Goal: Task Accomplishment & Management: Use online tool/utility

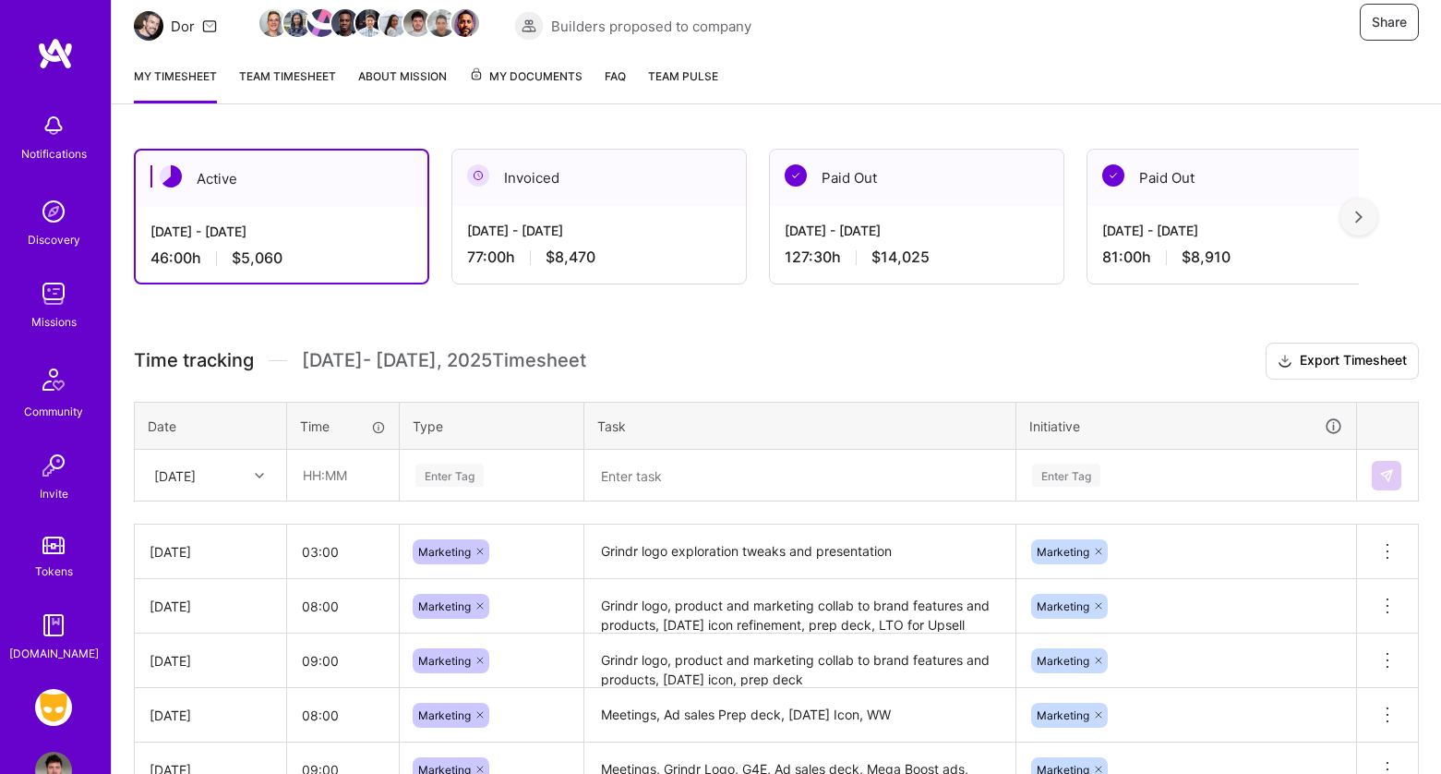
scroll to position [211, 0]
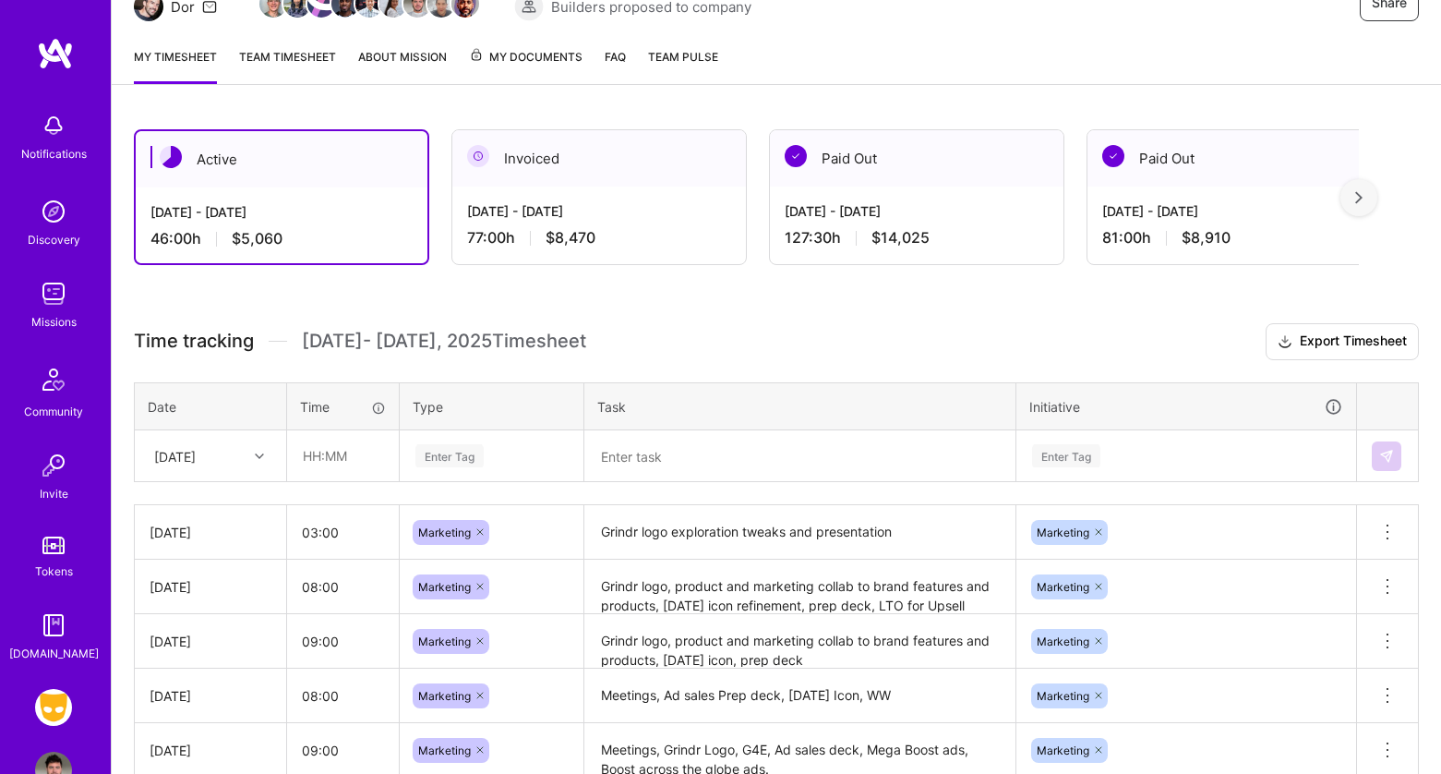
click at [410, 49] on link "About Mission" at bounding box center [402, 65] width 89 height 37
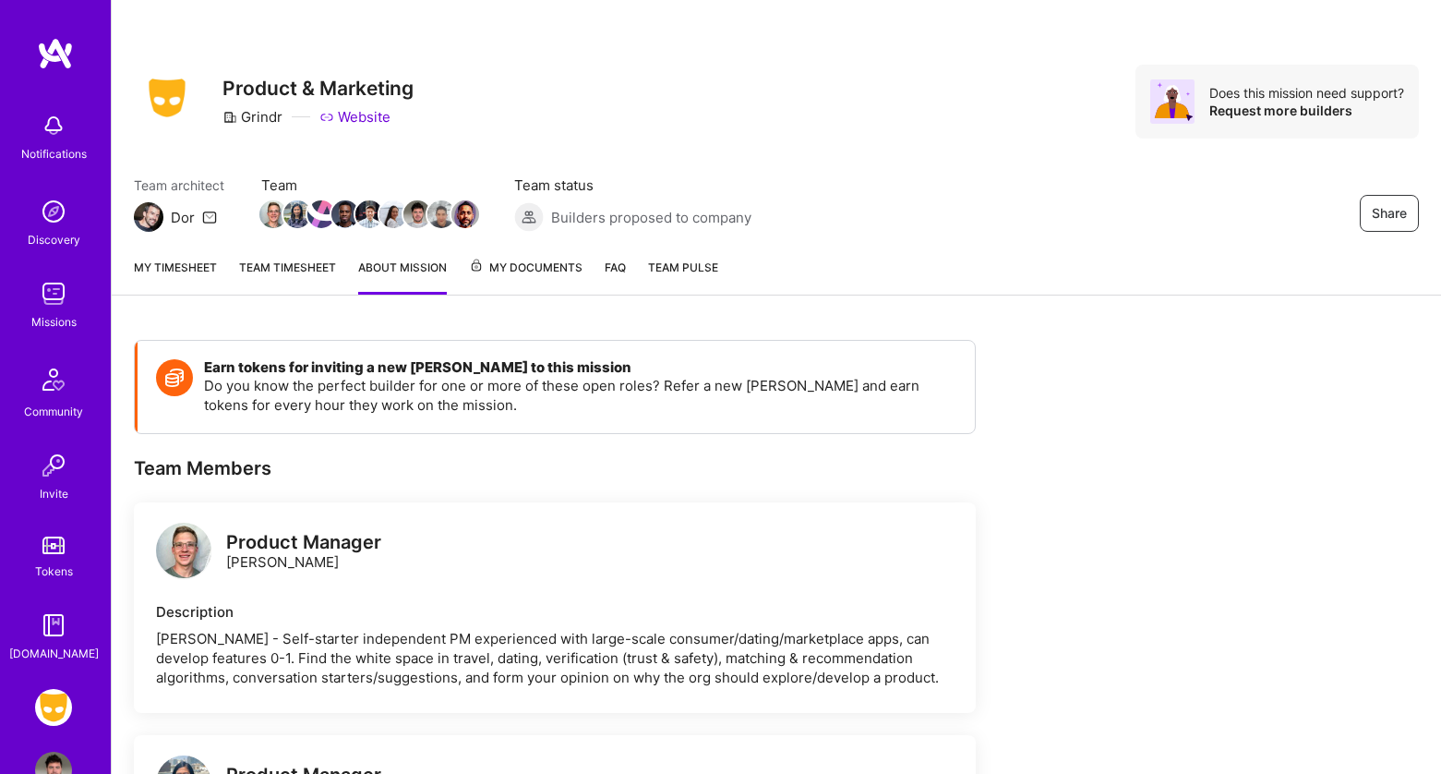
click at [292, 268] on link "Team timesheet" at bounding box center [287, 276] width 97 height 37
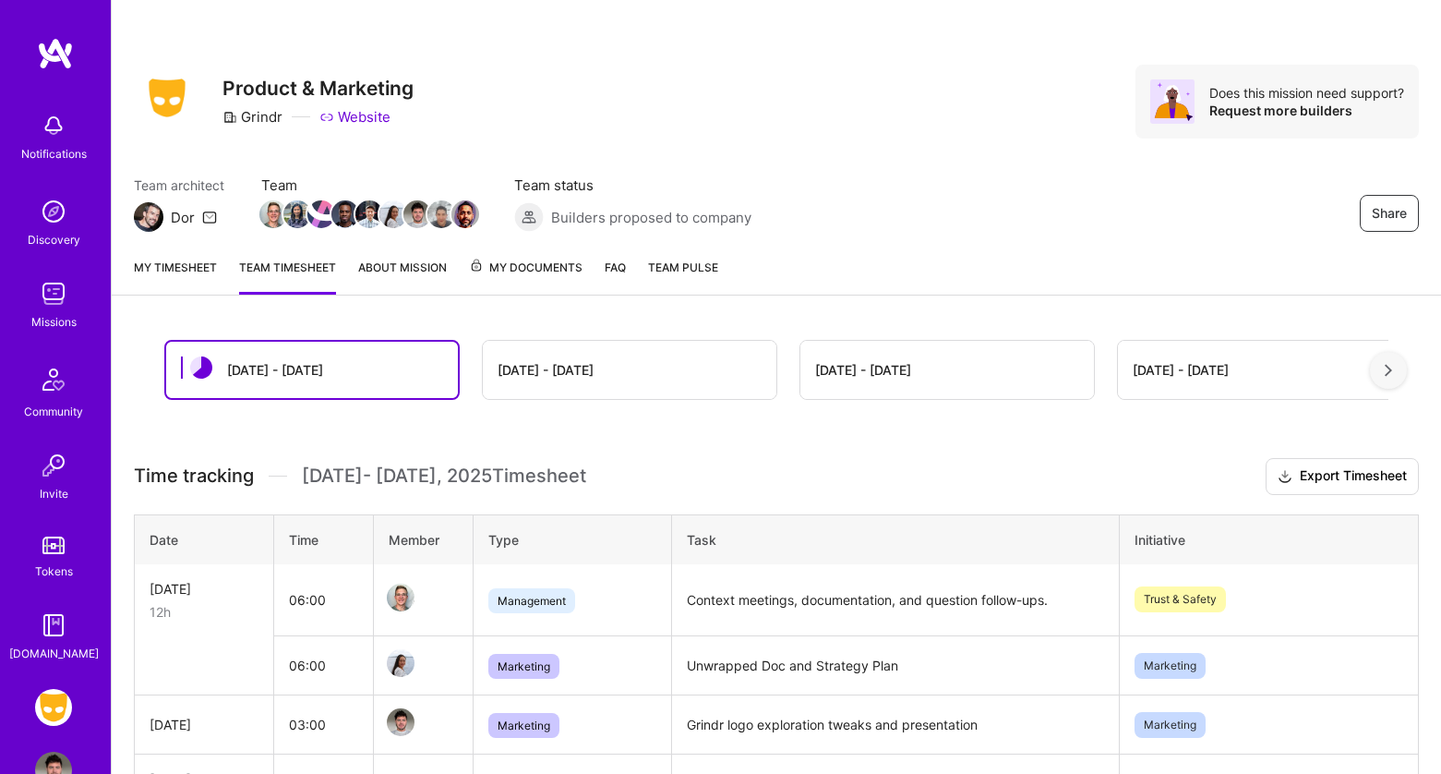
click at [385, 274] on link "About Mission" at bounding box center [402, 276] width 89 height 37
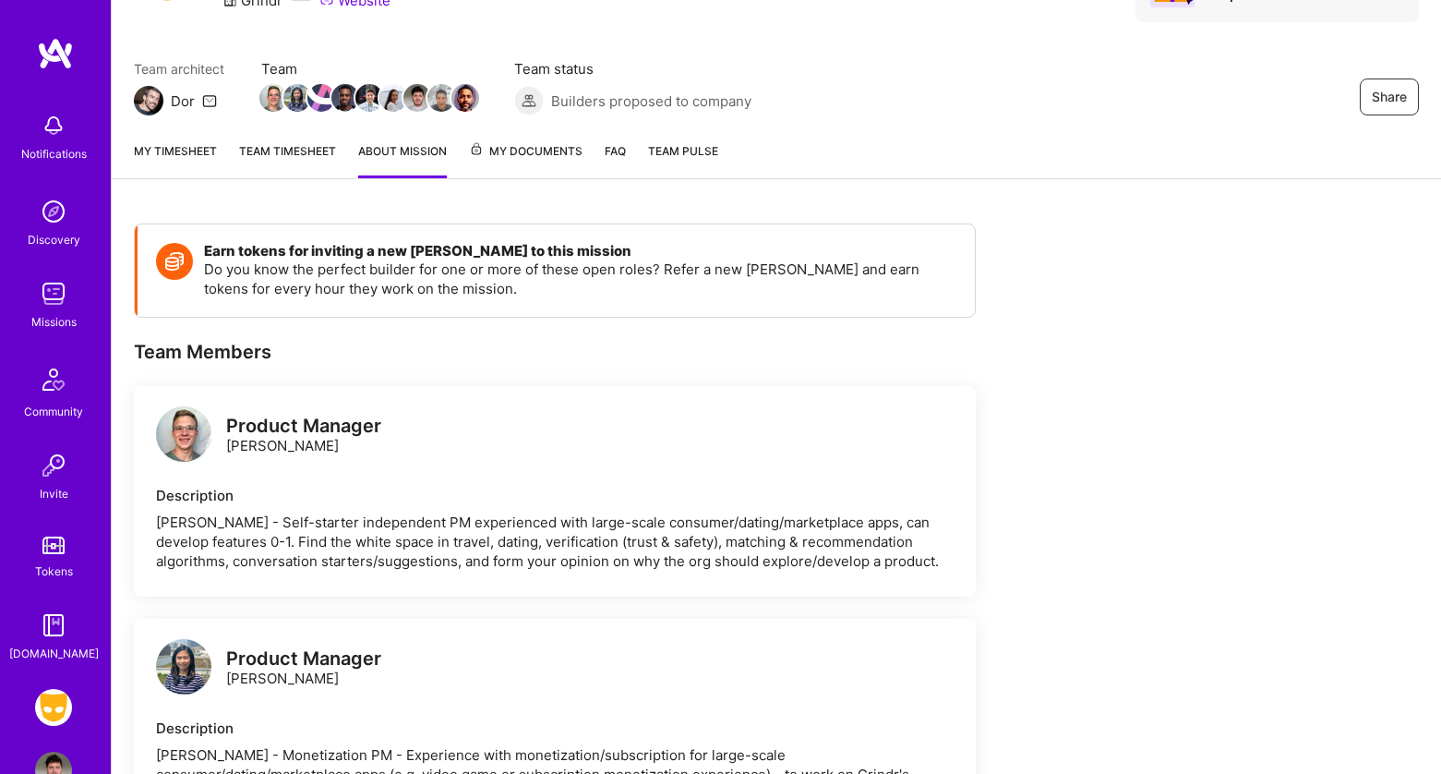
scroll to position [92, 0]
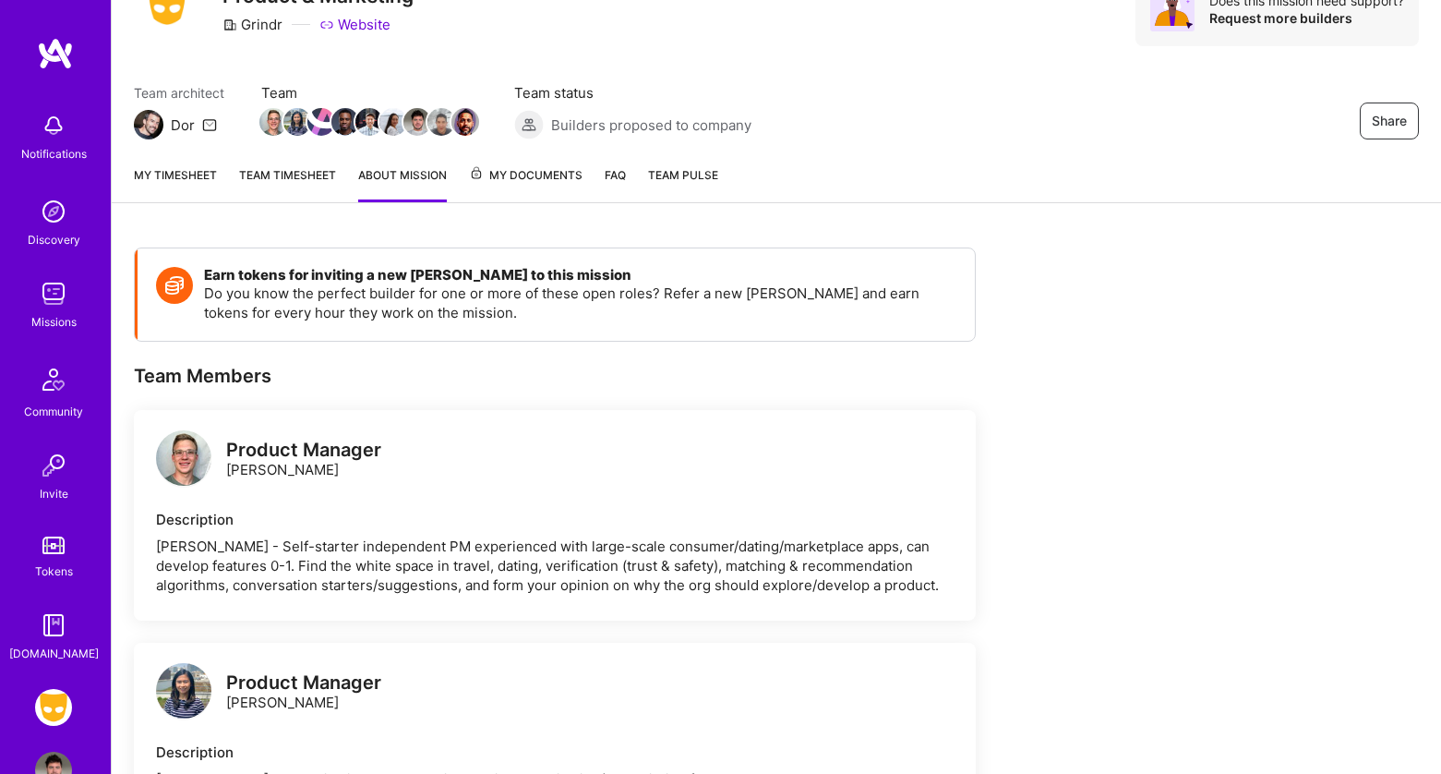
click at [528, 175] on span "My Documents" at bounding box center [526, 175] width 114 height 20
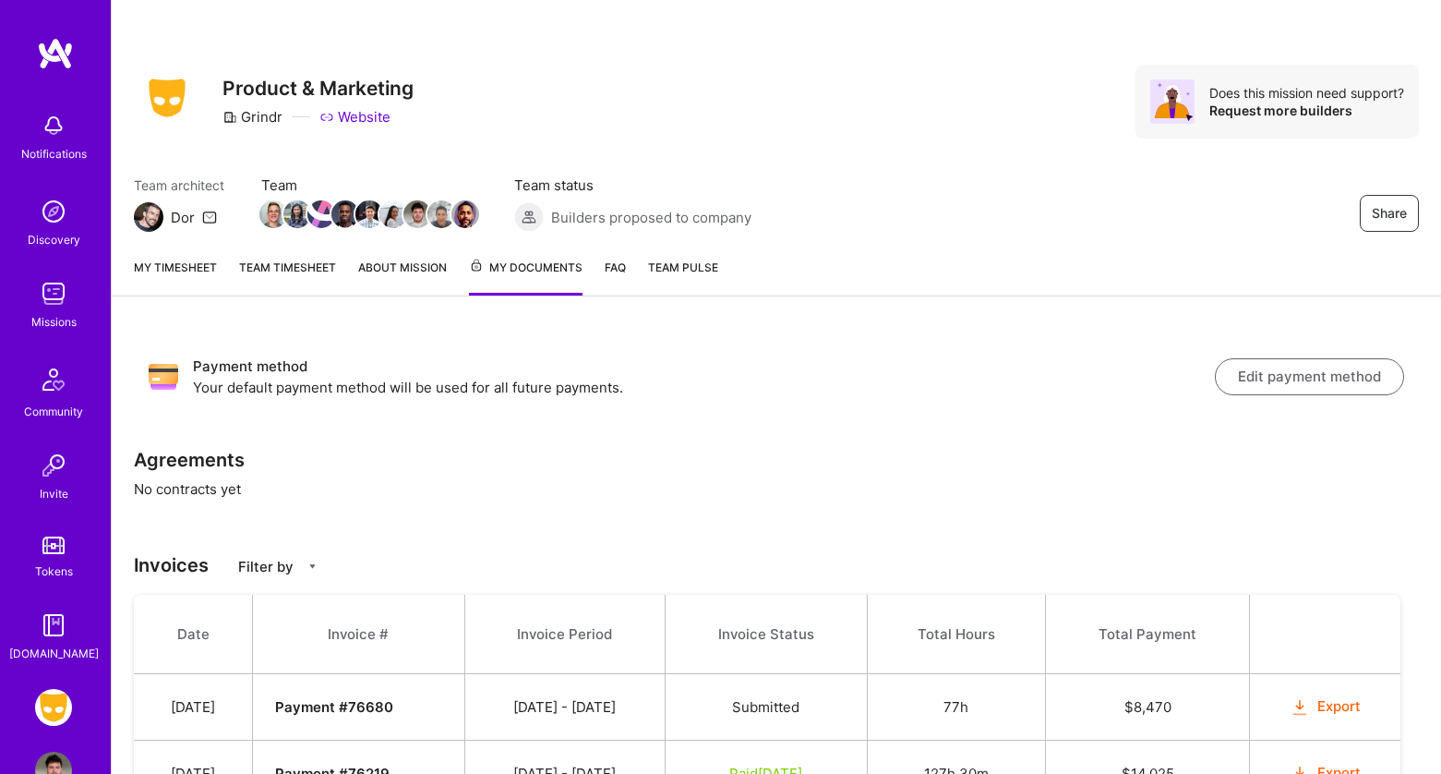
click at [55, 155] on div "Notifications" at bounding box center [54, 153] width 66 height 19
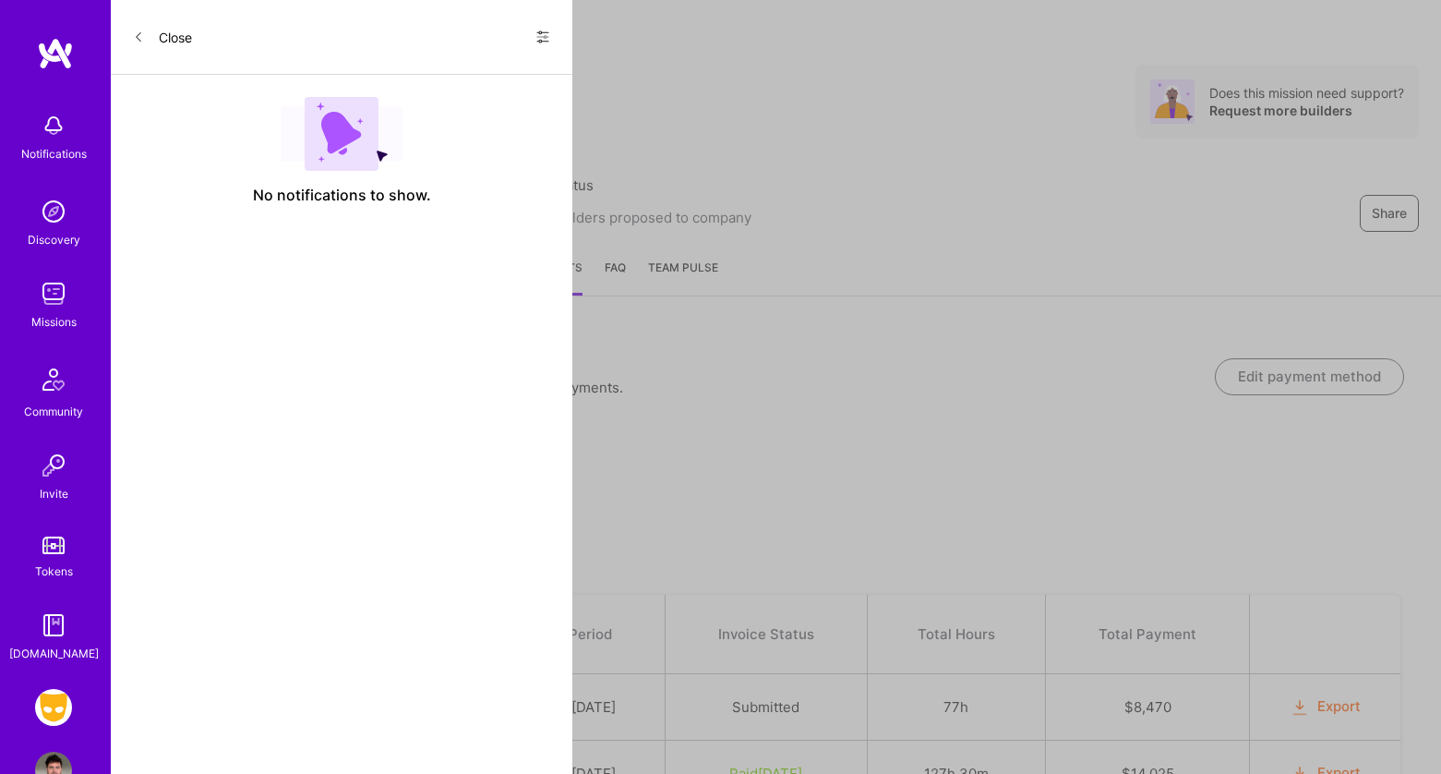
click at [184, 37] on button "Close" at bounding box center [162, 37] width 59 height 30
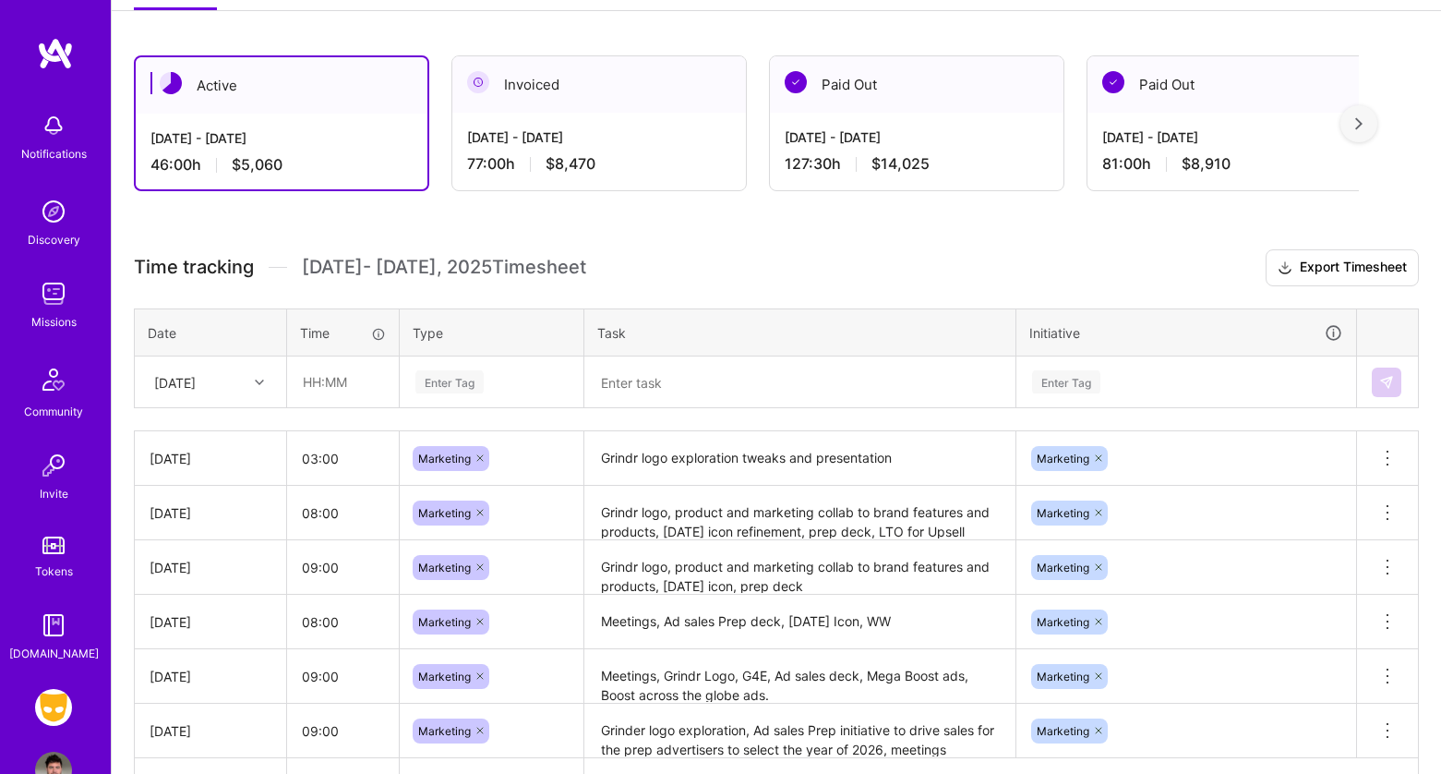
scroll to position [286, 0]
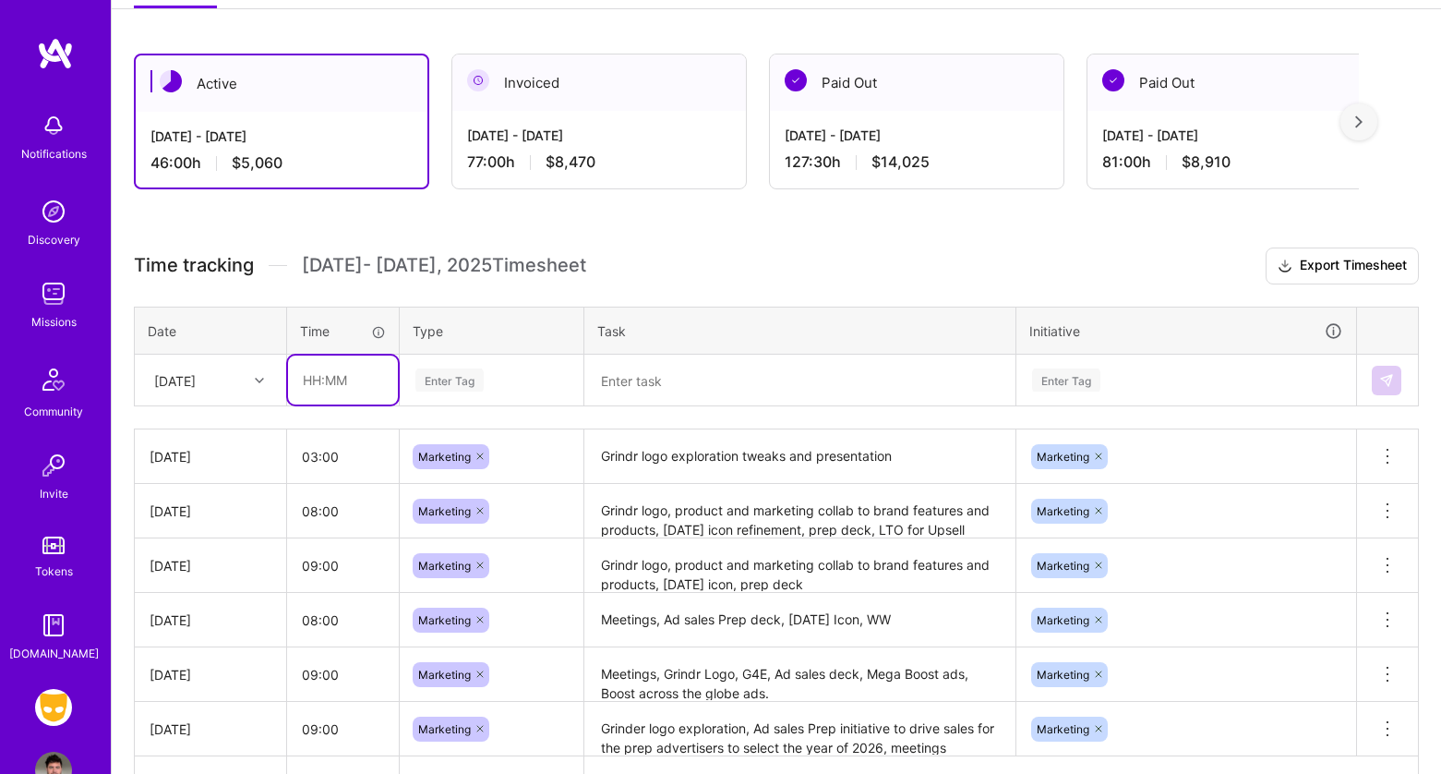
click at [326, 380] on input "text" at bounding box center [343, 379] width 110 height 49
type input "08:00"
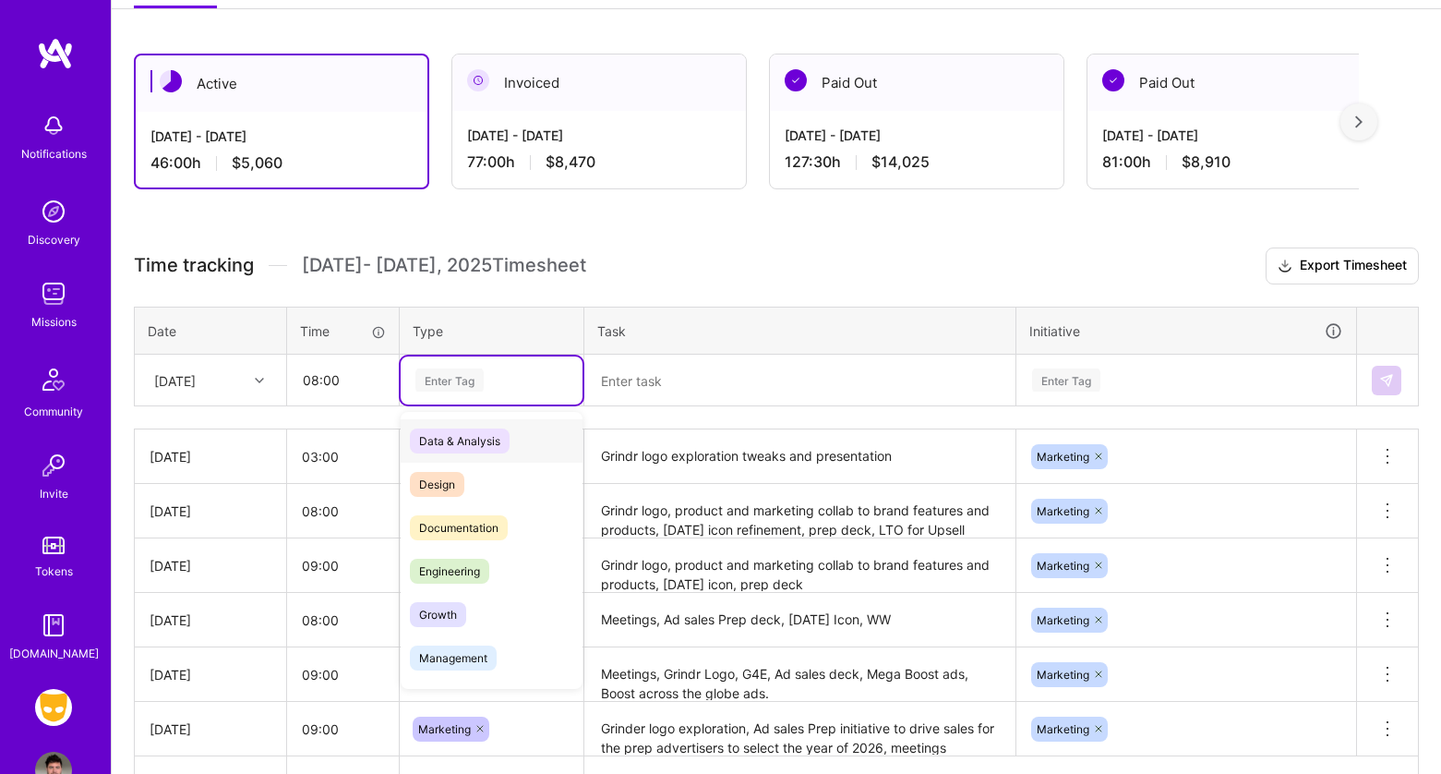
click at [443, 386] on div "Enter Tag" at bounding box center [450, 380] width 68 height 29
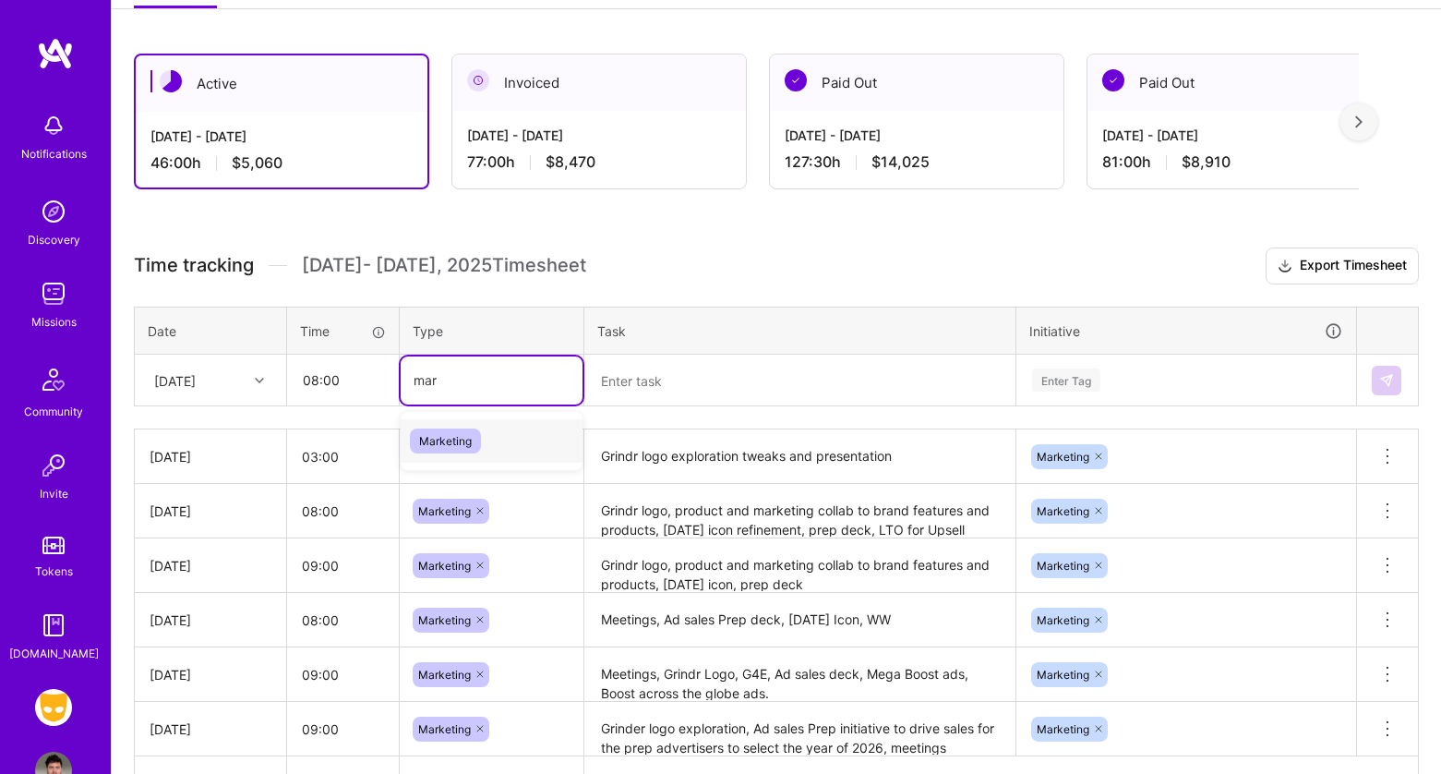
type input "mark"
drag, startPoint x: 458, startPoint y: 437, endPoint x: 526, endPoint y: 425, distance: 69.4
click at [458, 437] on span "Marketing" at bounding box center [445, 440] width 71 height 25
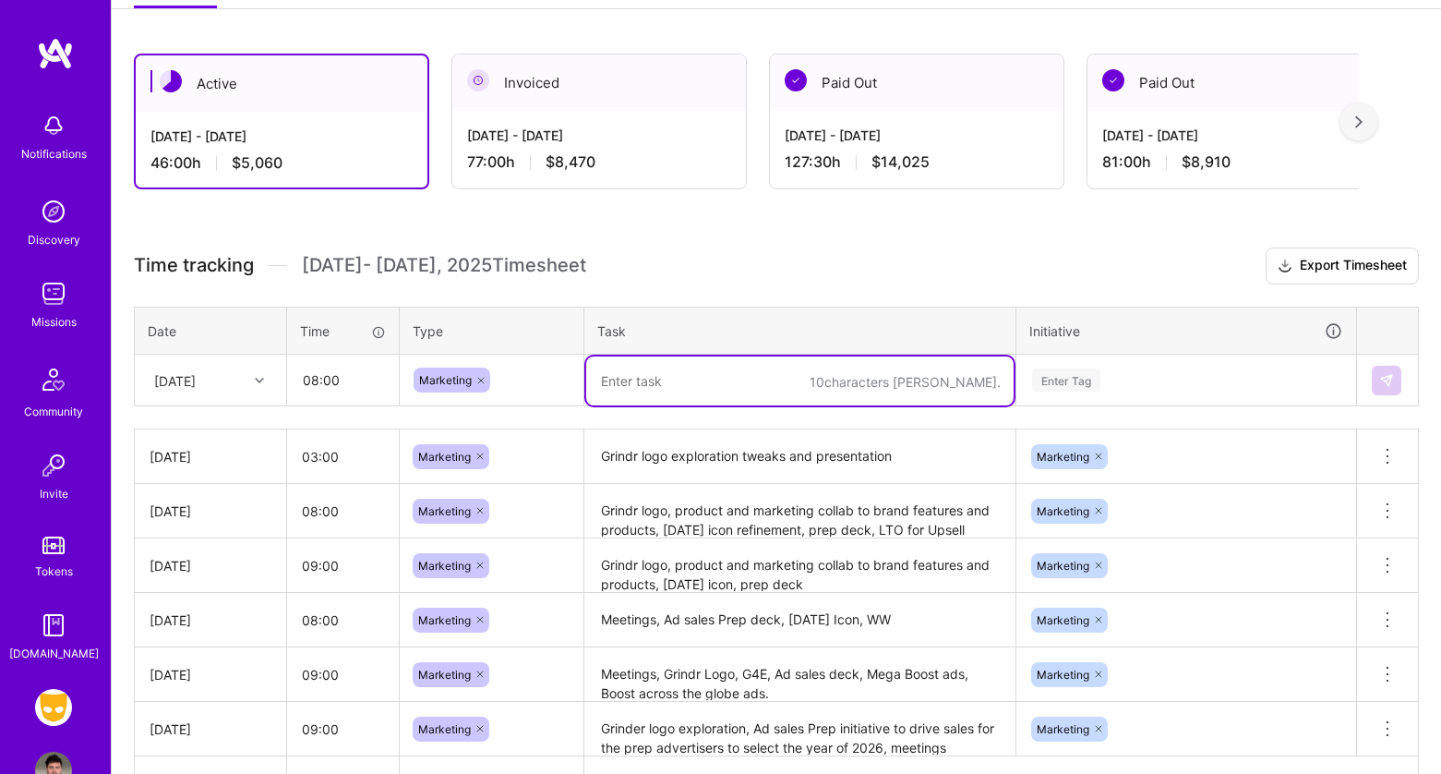
click at [634, 383] on textarea at bounding box center [800, 380] width 428 height 49
click at [624, 380] on textarea "WW photoshoot meeting," at bounding box center [800, 380] width 428 height 49
click at [783, 382] on textarea "WW AI photoshoot meeting," at bounding box center [800, 380] width 428 height 49
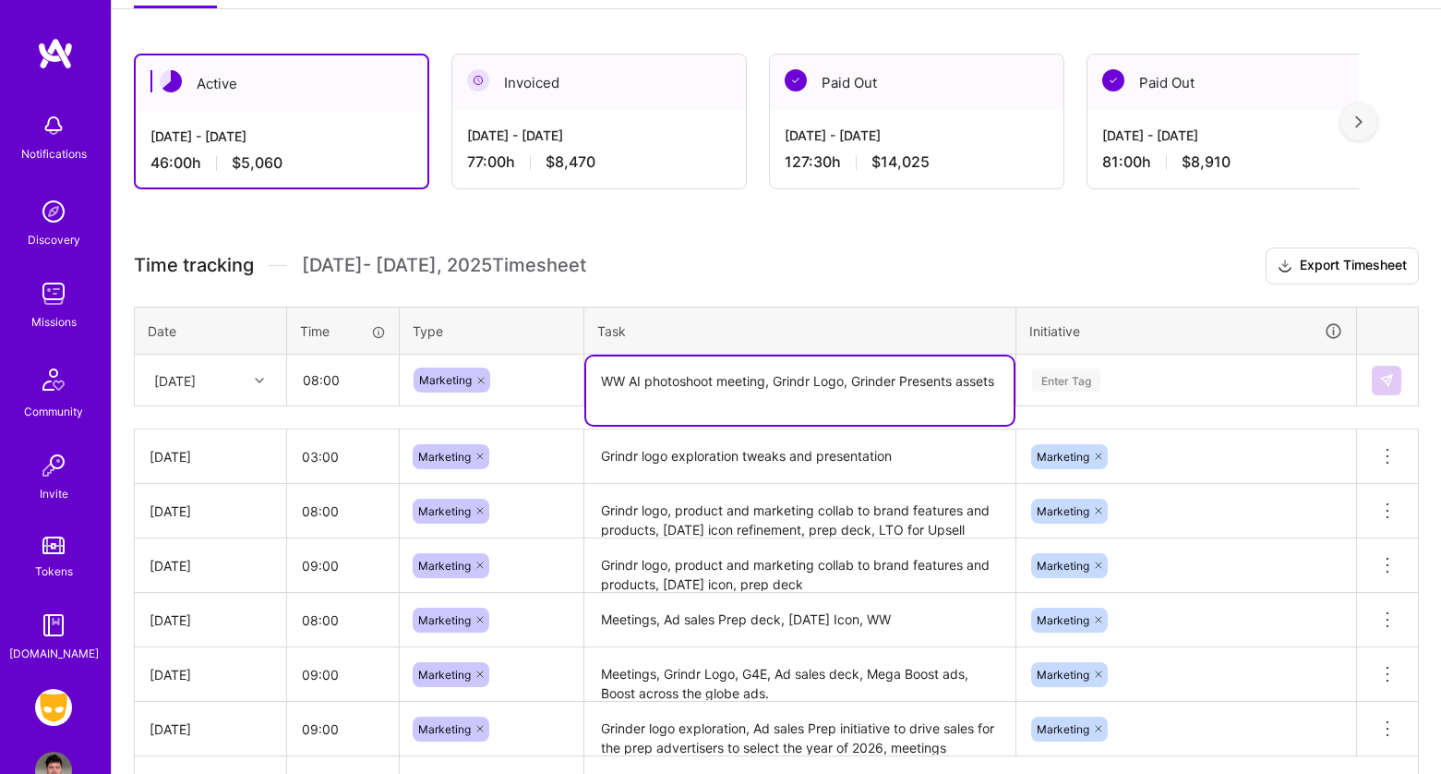
click at [898, 378] on textarea "WW AI photoshoot meeting, Grindr Logo, Grinder Presents assets" at bounding box center [800, 390] width 428 height 68
click at [994, 378] on textarea "WW AI photoshoot meeting, Grindr Logo, Grindr Presents assets" at bounding box center [800, 380] width 428 height 49
type textarea "WW AI photoshoot meeting, Grindr Logo, Grindr Presents assets, Halloween Icon"
click at [1138, 385] on div "Enter Tag" at bounding box center [1187, 380] width 338 height 48
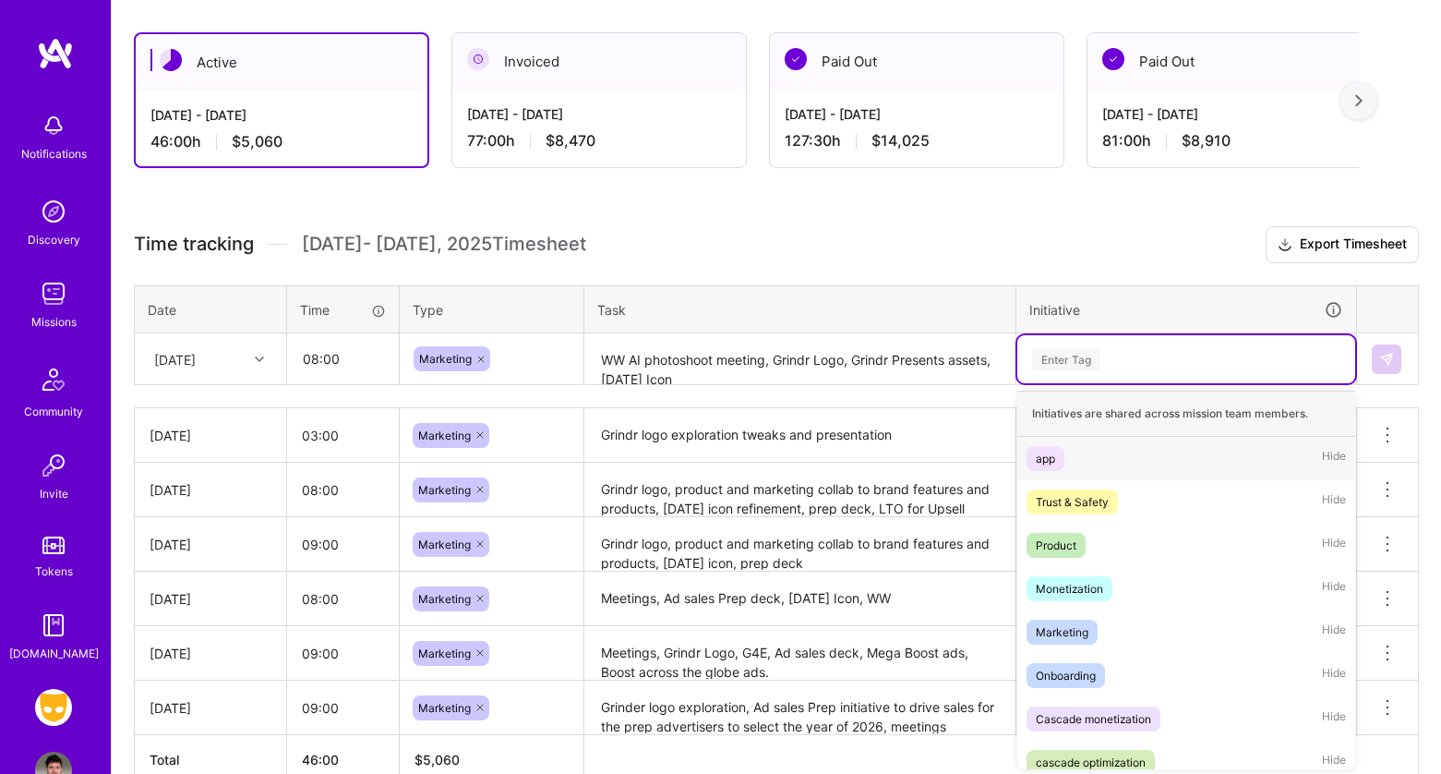
scroll to position [309, 0]
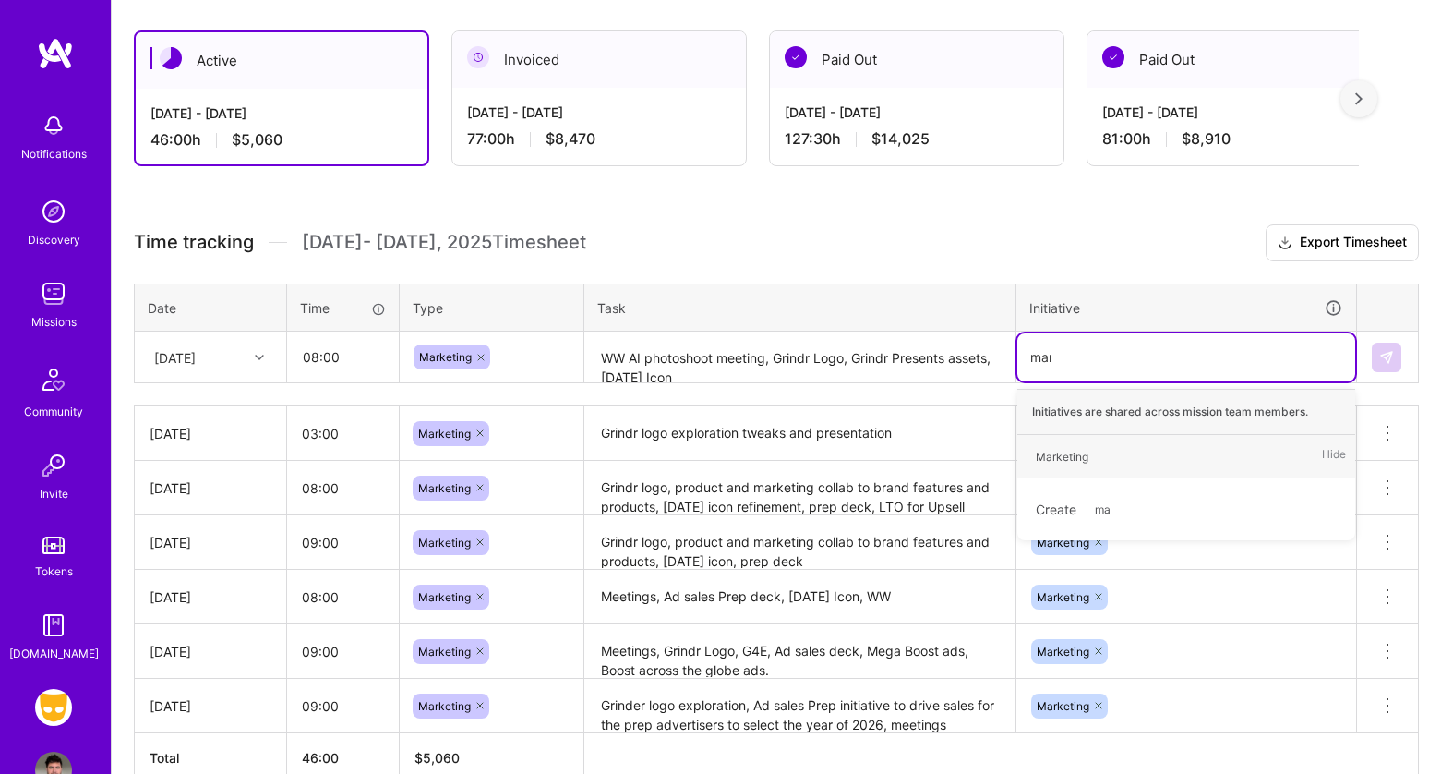
type input "mark"
click at [1090, 447] on span "Marketing" at bounding box center [1062, 456] width 71 height 25
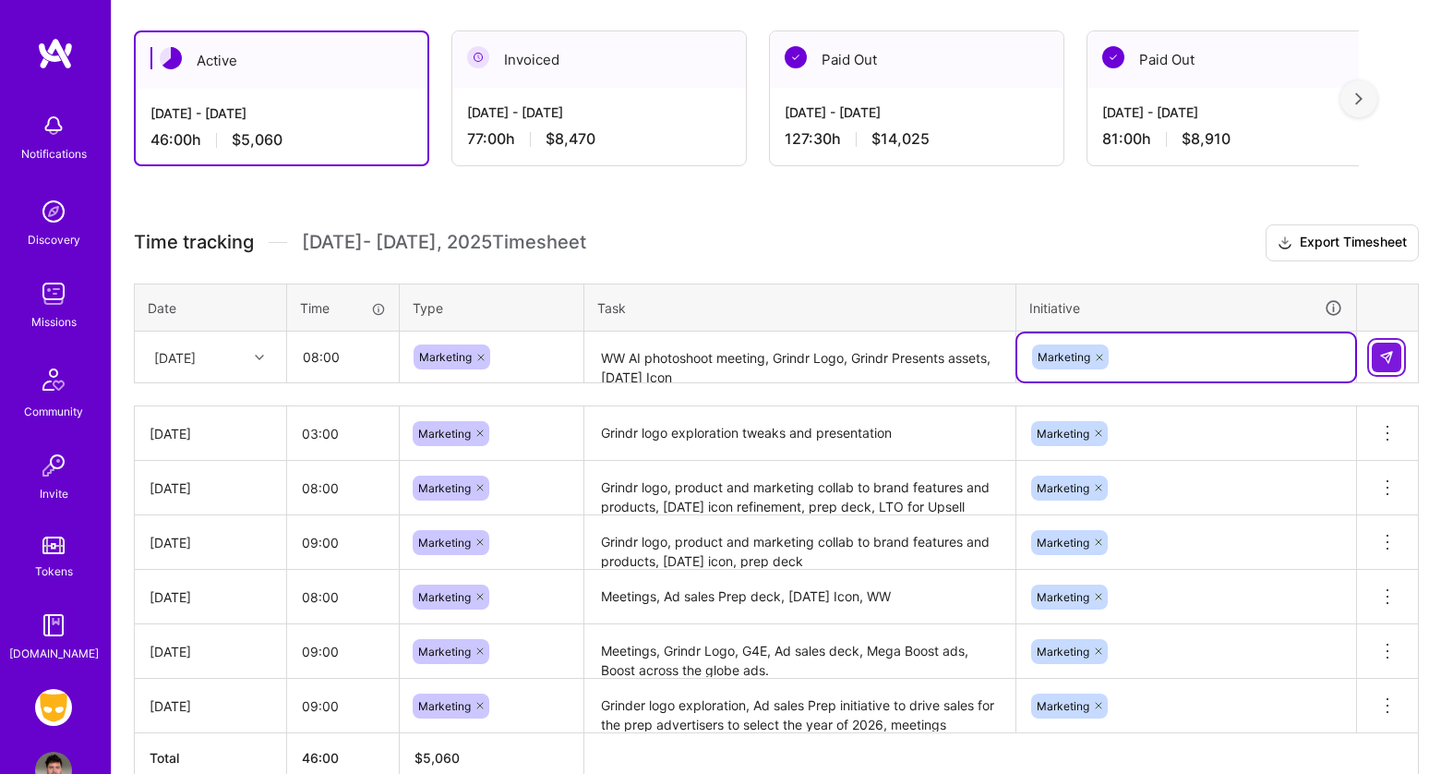
click at [1393, 358] on img at bounding box center [1386, 357] width 15 height 15
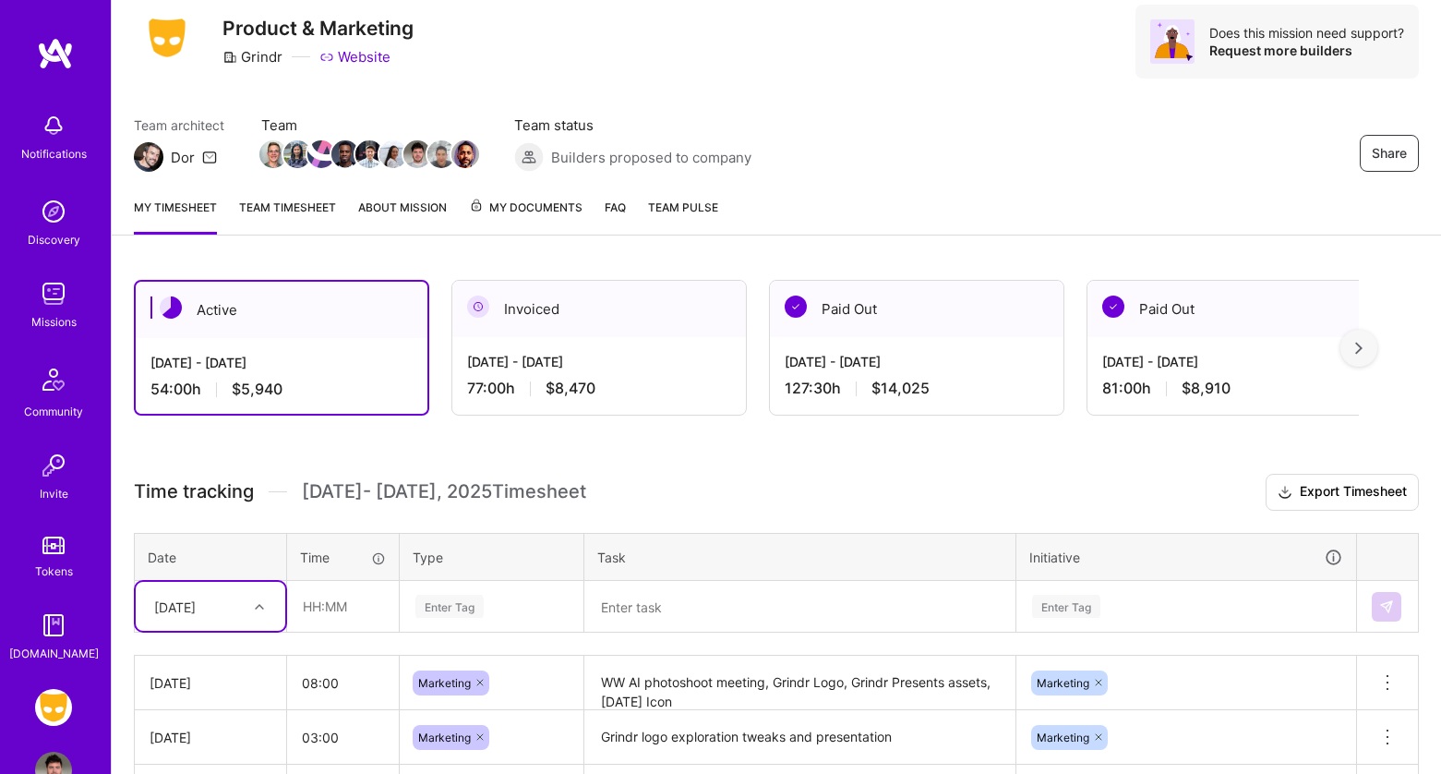
scroll to position [42, 0]
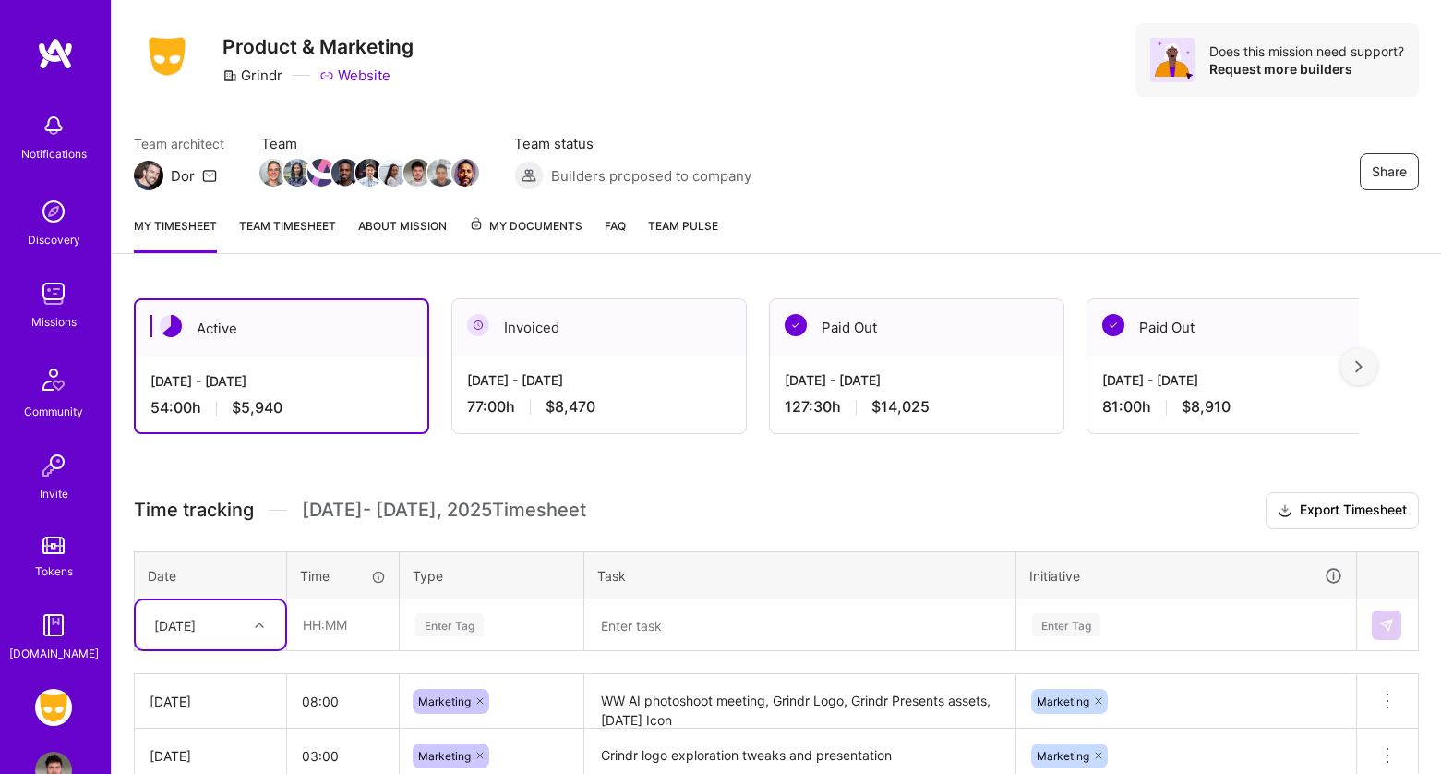
click at [296, 215] on div "My timesheet Team timesheet About Mission My Documents FAQ Team Pulse" at bounding box center [777, 227] width 1330 height 53
click at [297, 220] on link "Team timesheet" at bounding box center [287, 234] width 97 height 37
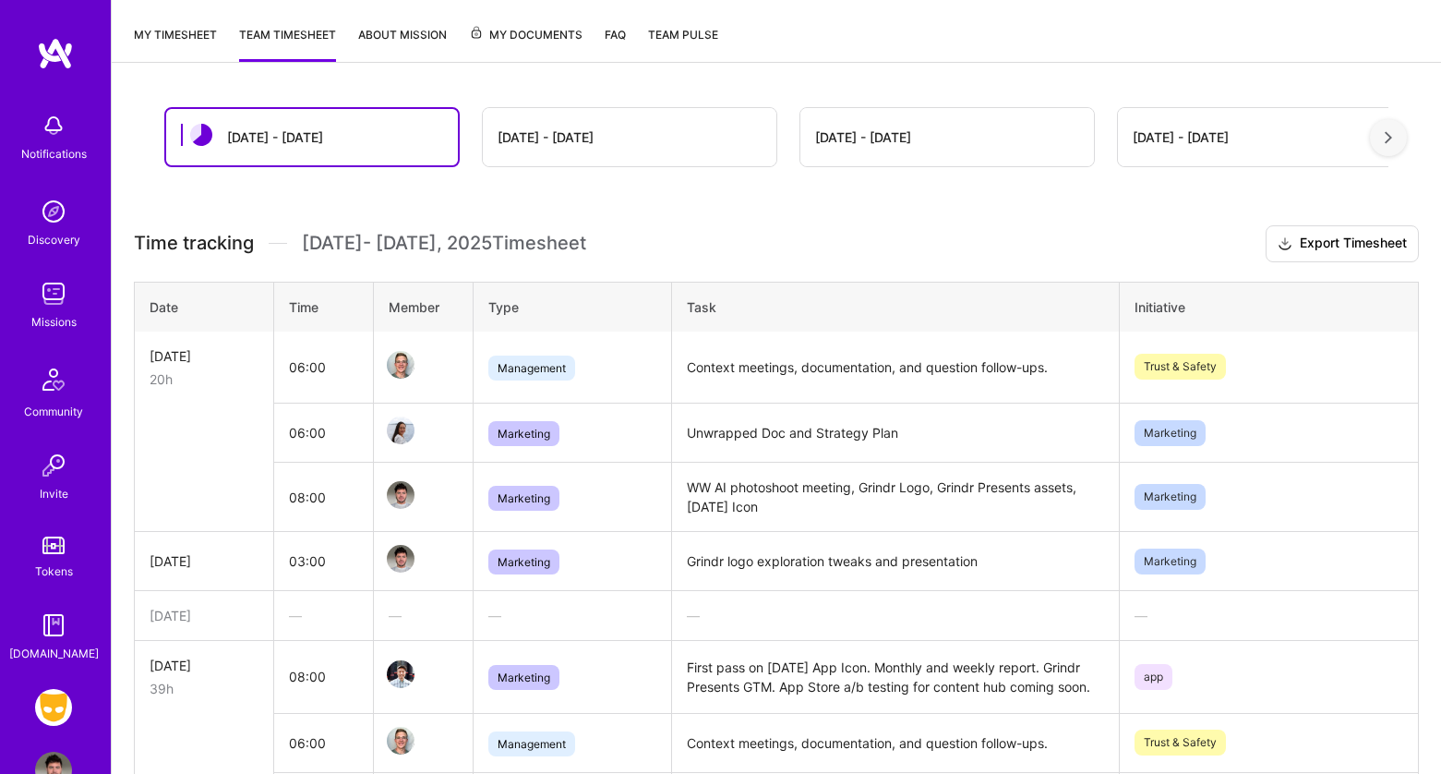
scroll to position [257, 0]
